Goal: Task Accomplishment & Management: Manage account settings

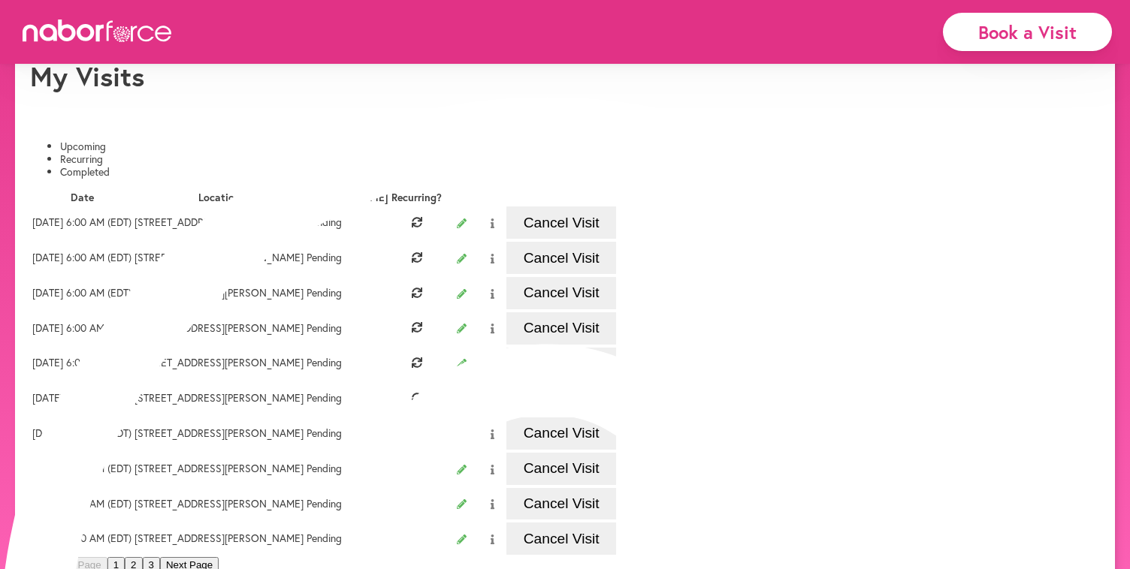
scroll to position [70, 0]
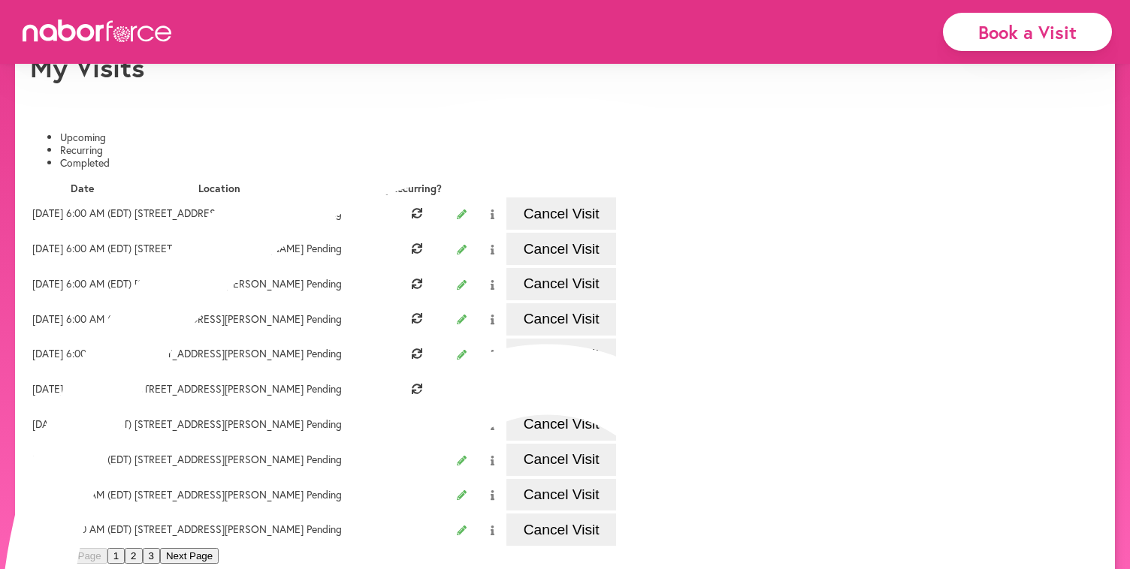
click at [616, 229] on button "Cancel Visit" at bounding box center [561, 214] width 110 height 32
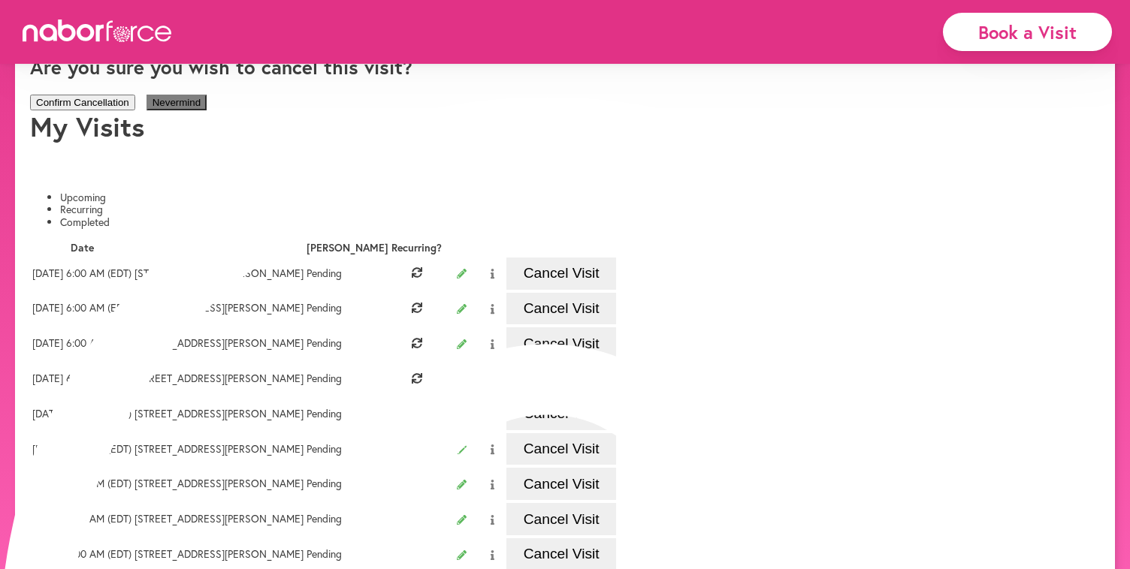
click at [135, 110] on button "Confirm Cancellation" at bounding box center [82, 103] width 105 height 16
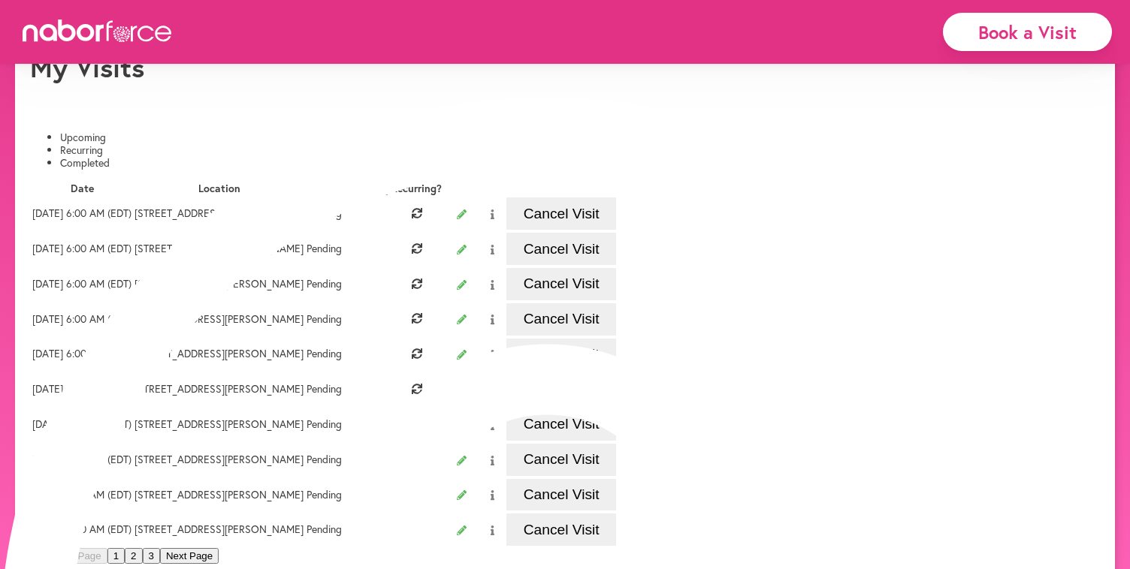
click at [616, 223] on button "Cancel Visit" at bounding box center [561, 214] width 110 height 32
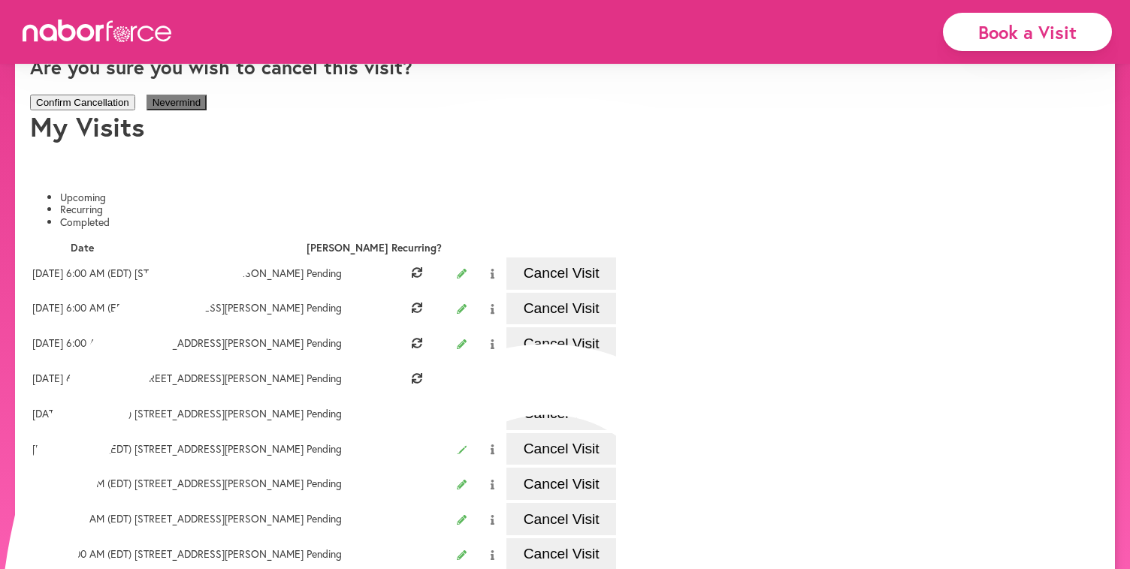
click at [135, 110] on button "Confirm Cancellation" at bounding box center [82, 103] width 105 height 16
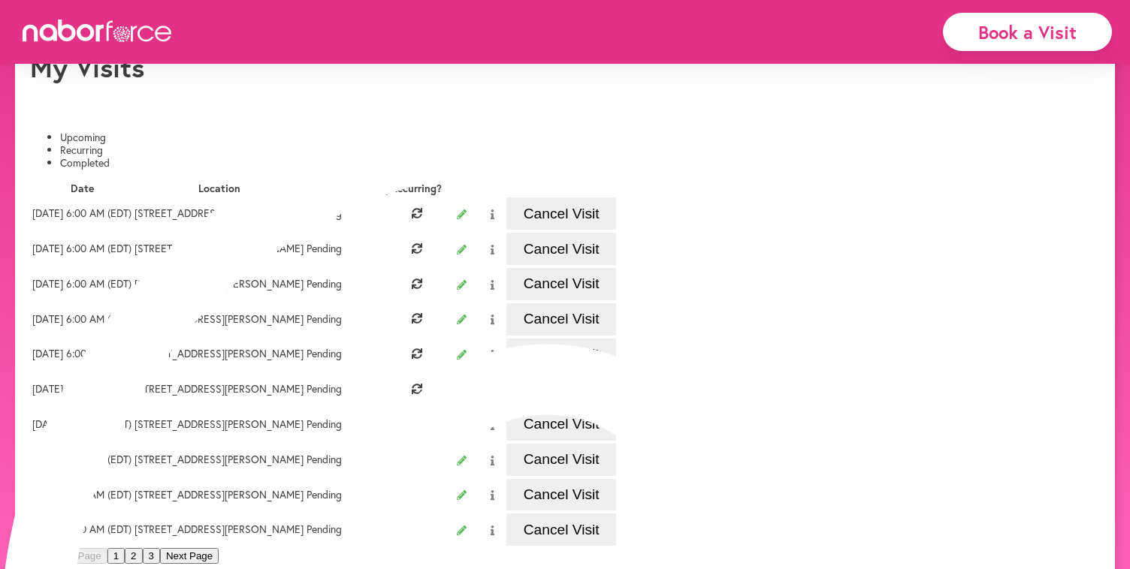
click at [616, 225] on button "Cancel Visit" at bounding box center [561, 214] width 110 height 32
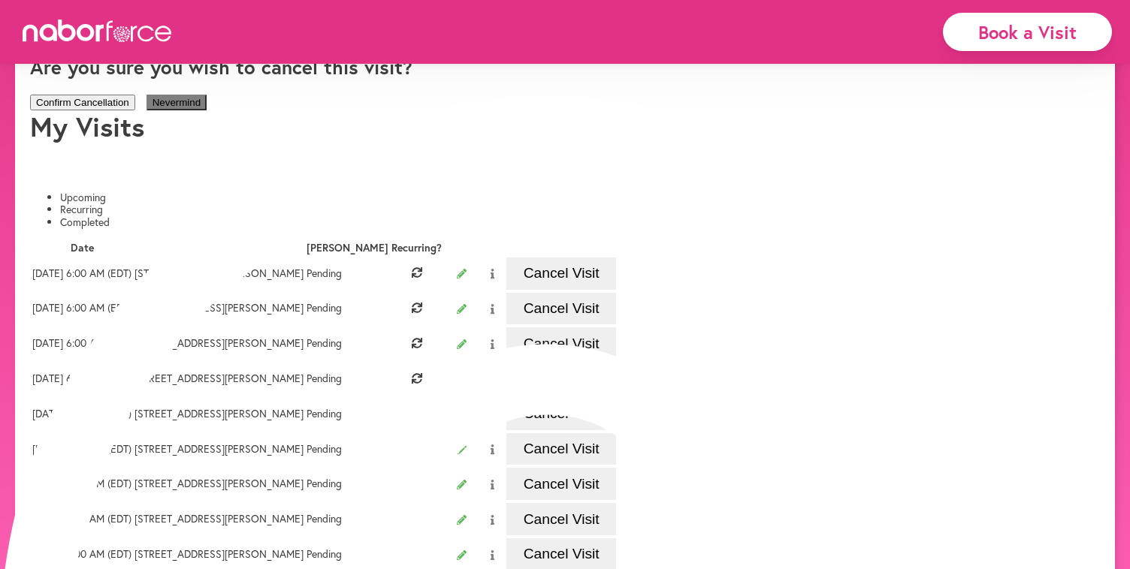
click at [135, 110] on button "Confirm Cancellation" at bounding box center [82, 103] width 105 height 16
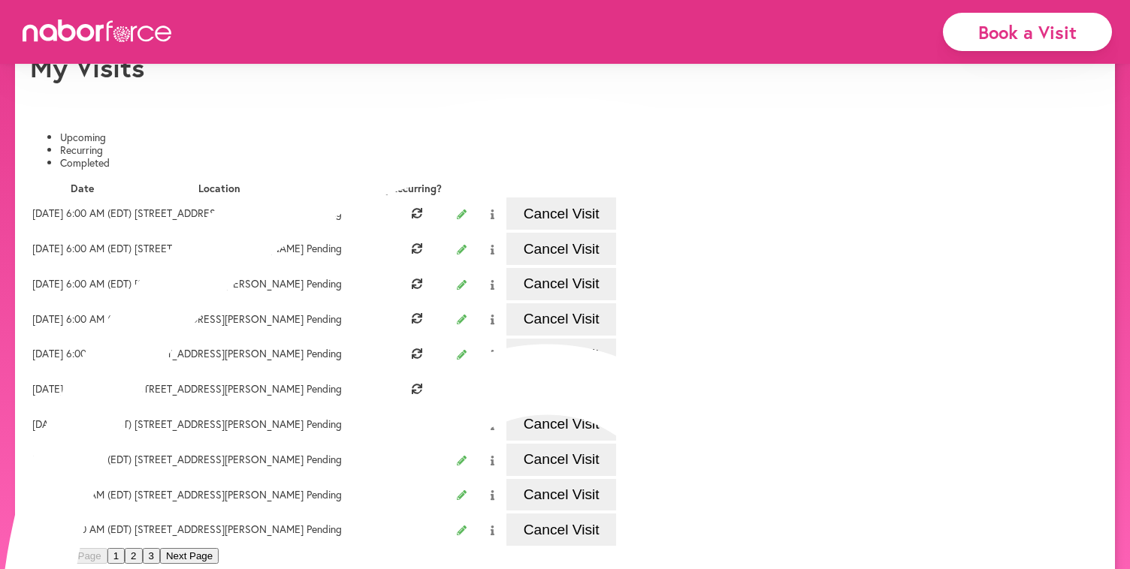
click at [616, 223] on button "Cancel Visit" at bounding box center [561, 214] width 110 height 32
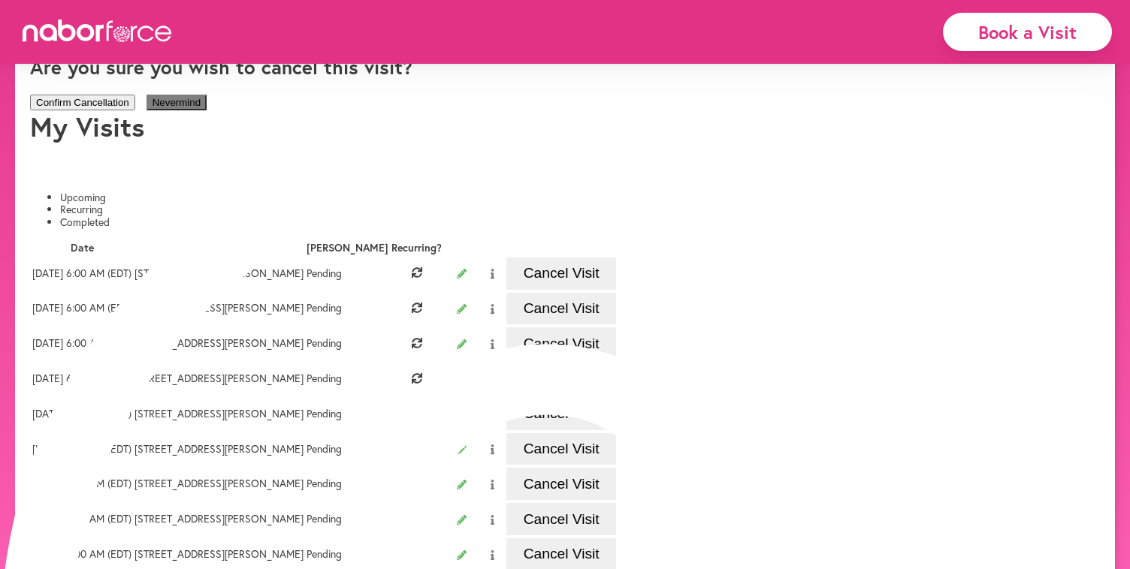
click at [135, 110] on button "Confirm Cancellation" at bounding box center [82, 103] width 105 height 16
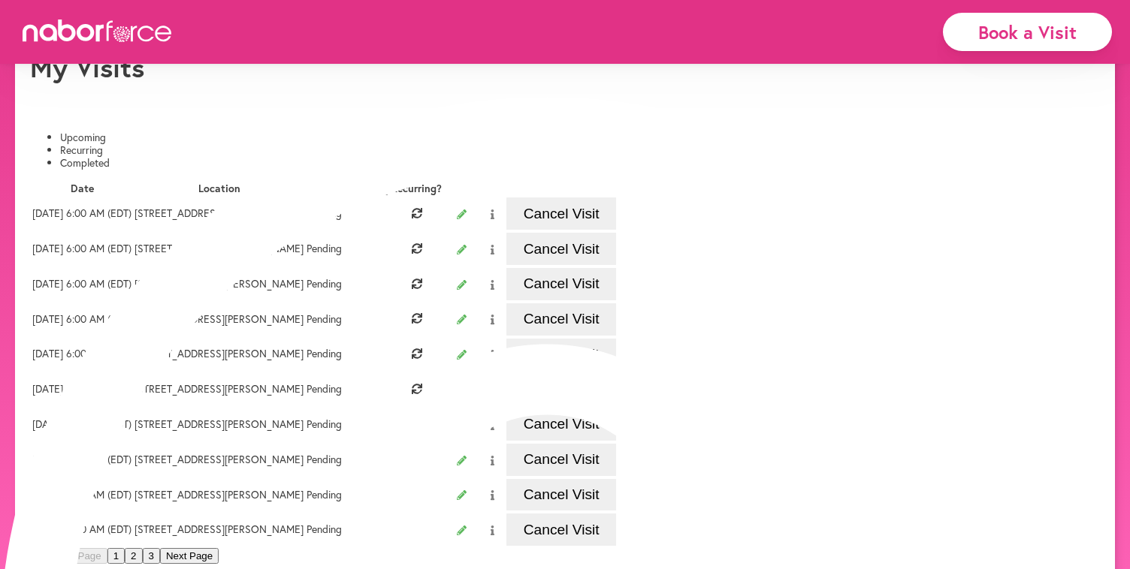
click at [616, 230] on button "Cancel Visit" at bounding box center [561, 214] width 110 height 32
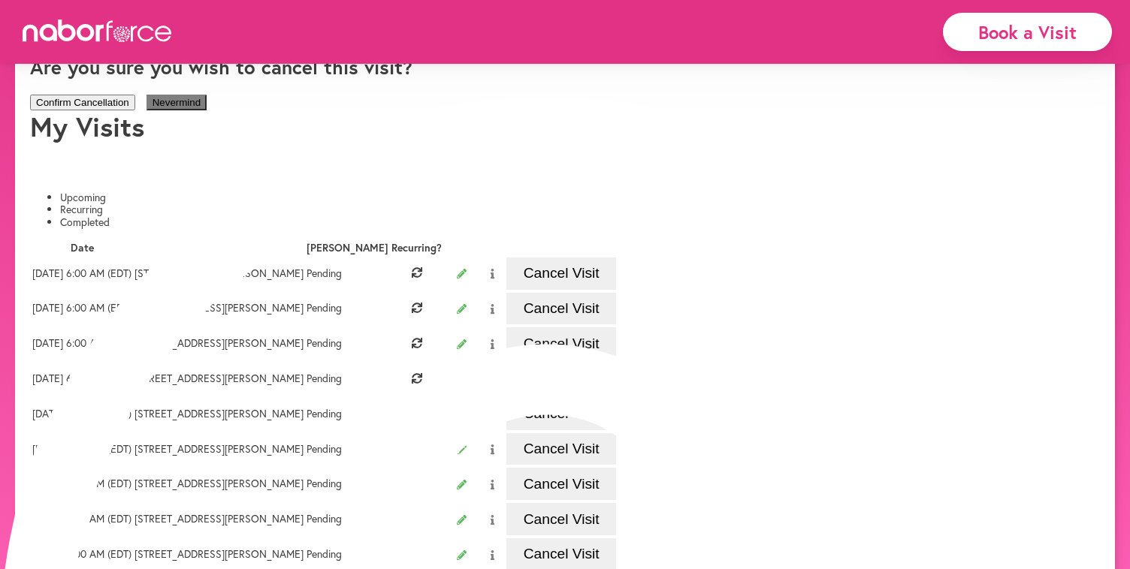
click at [135, 110] on button "Confirm Cancellation" at bounding box center [82, 103] width 105 height 16
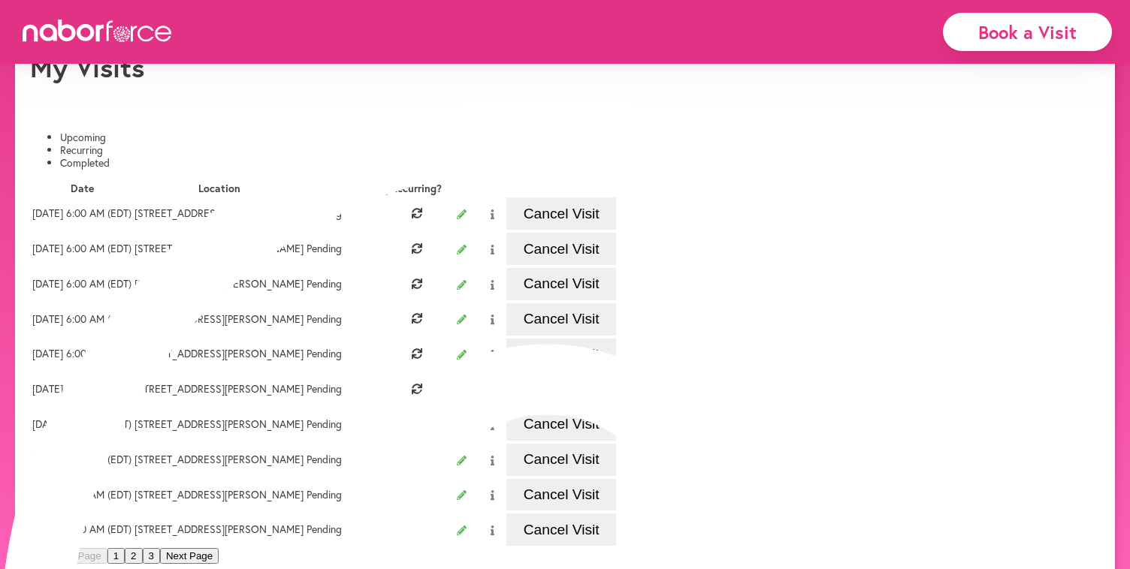
click at [616, 226] on button "Cancel Visit" at bounding box center [561, 214] width 110 height 32
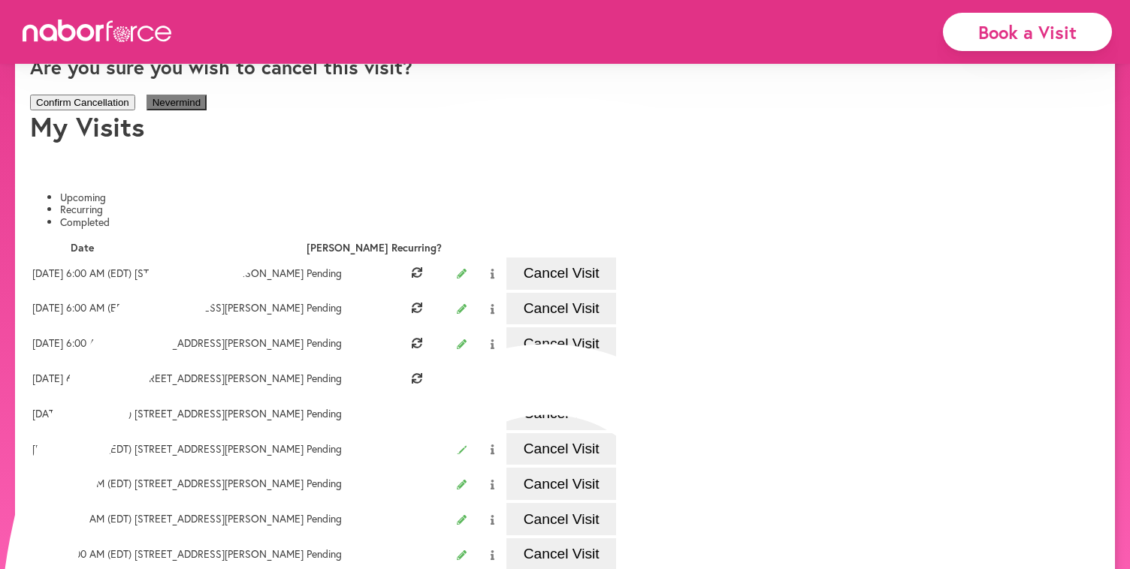
click at [135, 110] on button "Confirm Cancellation" at bounding box center [82, 103] width 105 height 16
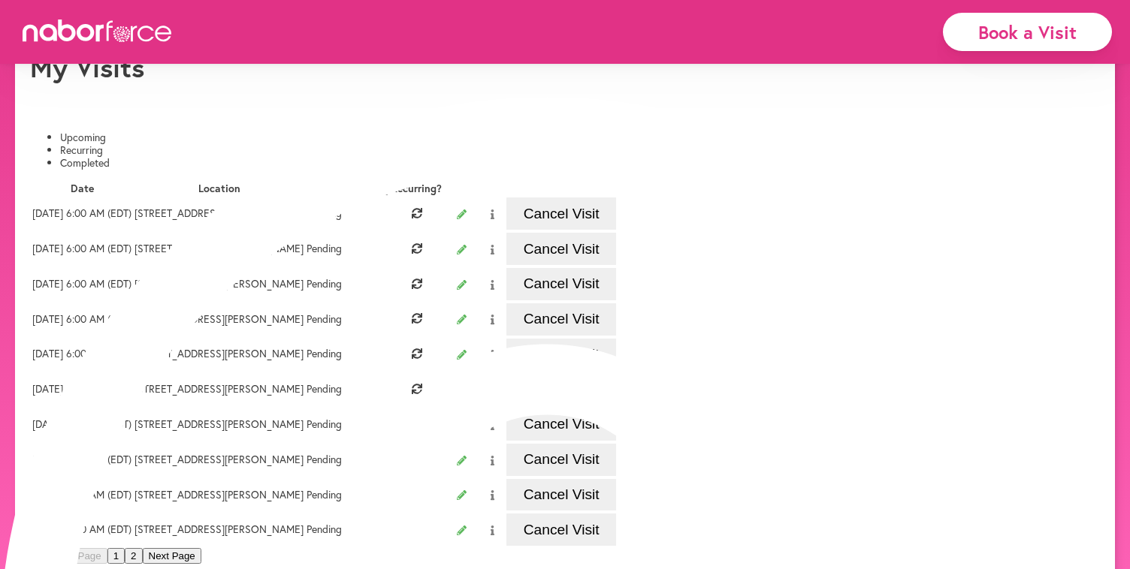
click at [616, 223] on button "Cancel Visit" at bounding box center [561, 214] width 110 height 32
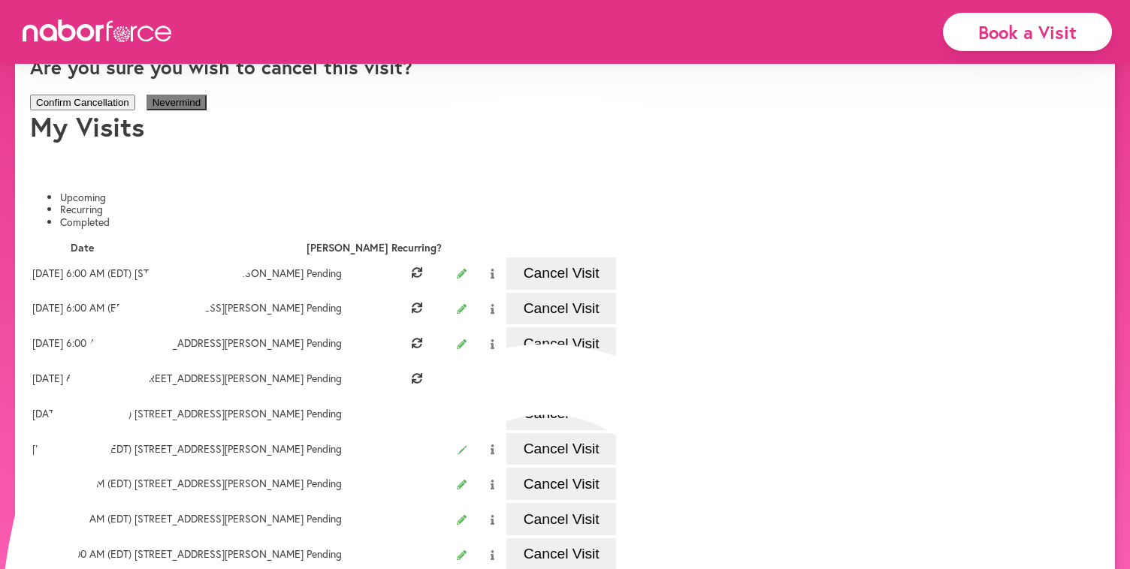
click at [135, 110] on button "Confirm Cancellation" at bounding box center [82, 103] width 105 height 16
